Goal: Transaction & Acquisition: Purchase product/service

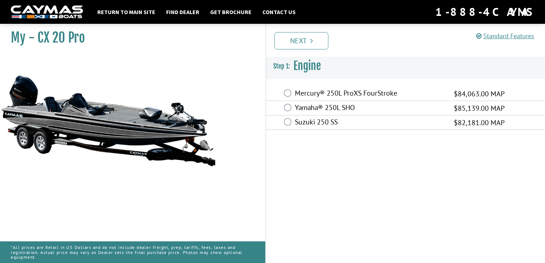
click at [311, 107] on label "Yamaha® 250L SHO" at bounding box center [370, 108] width 150 height 10
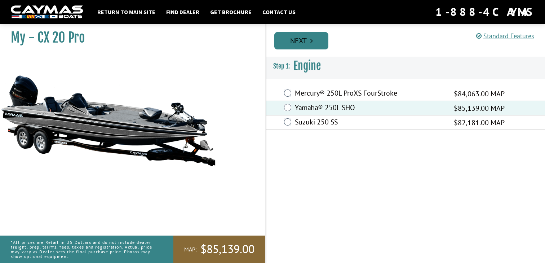
click at [294, 37] on link "Next" at bounding box center [301, 40] width 54 height 17
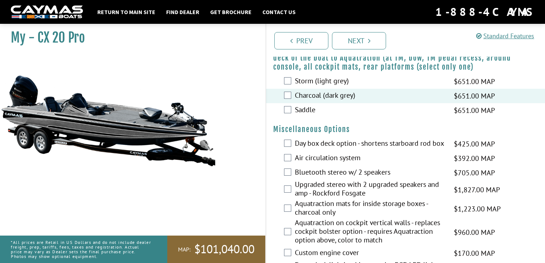
scroll to position [874, 0]
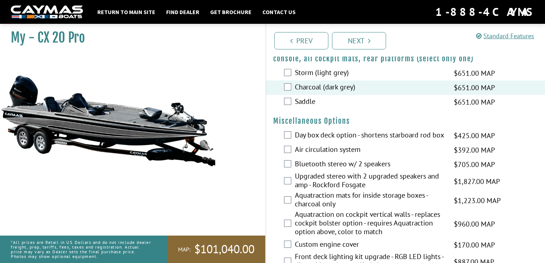
click at [290, 179] on div "Upgraded stereo with 2 upgraded speakers and amp - Rockford Fosgate $1,827.00 M…" at bounding box center [405, 181] width 279 height 19
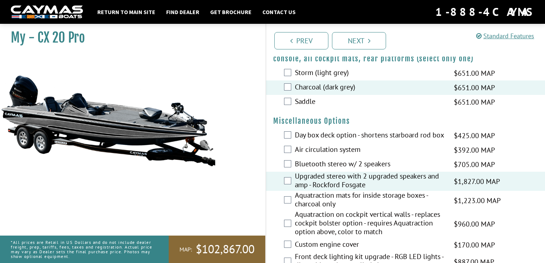
click at [285, 200] on div "Aquatraction mats for inside storage boxes - charcoal only $1,223.00 MAP $1,444…" at bounding box center [405, 200] width 279 height 19
click at [293, 135] on div "Day box deck option - shortens starboard rod box $425.00 MAP $502.00 MSRP" at bounding box center [405, 135] width 279 height 14
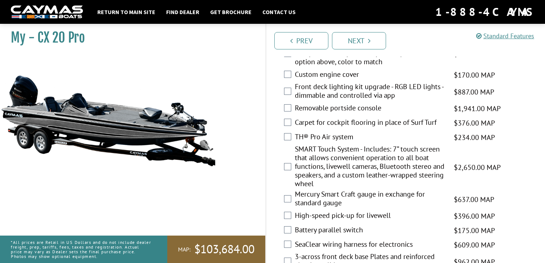
scroll to position [1050, 0]
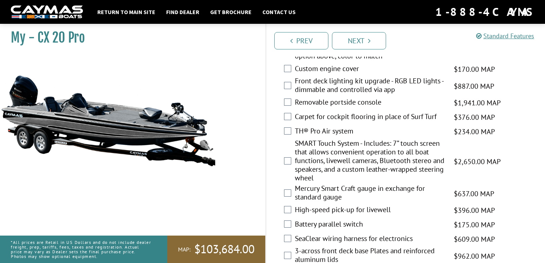
click at [284, 159] on div "SMART Touch System - Includes: 7” touch screen that allows convenient operation…" at bounding box center [405, 161] width 279 height 45
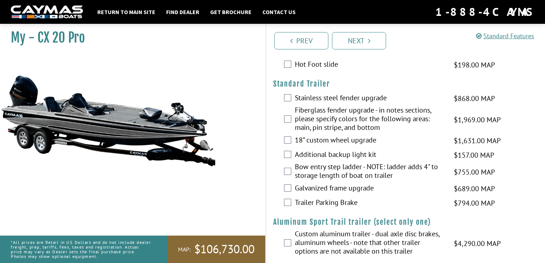
scroll to position [1258, 0]
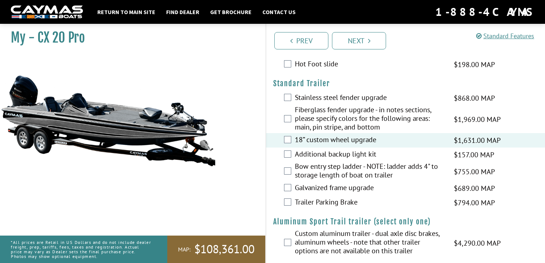
click at [289, 153] on div "Additional backup light kit $157.00 MAP $186.00 MSRP" at bounding box center [405, 155] width 279 height 14
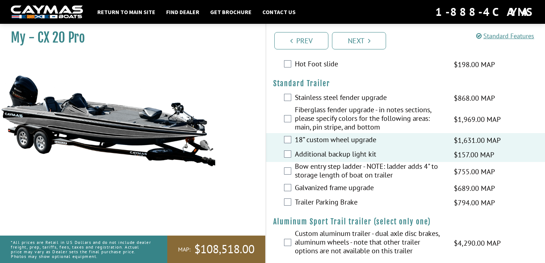
scroll to position [1271, 0]
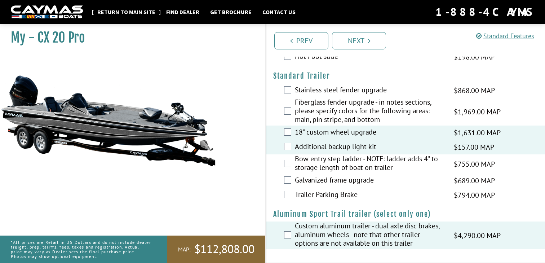
click at [115, 9] on link "Return to main site" at bounding box center [126, 11] width 65 height 9
